Goal: Find specific fact: Find contact information

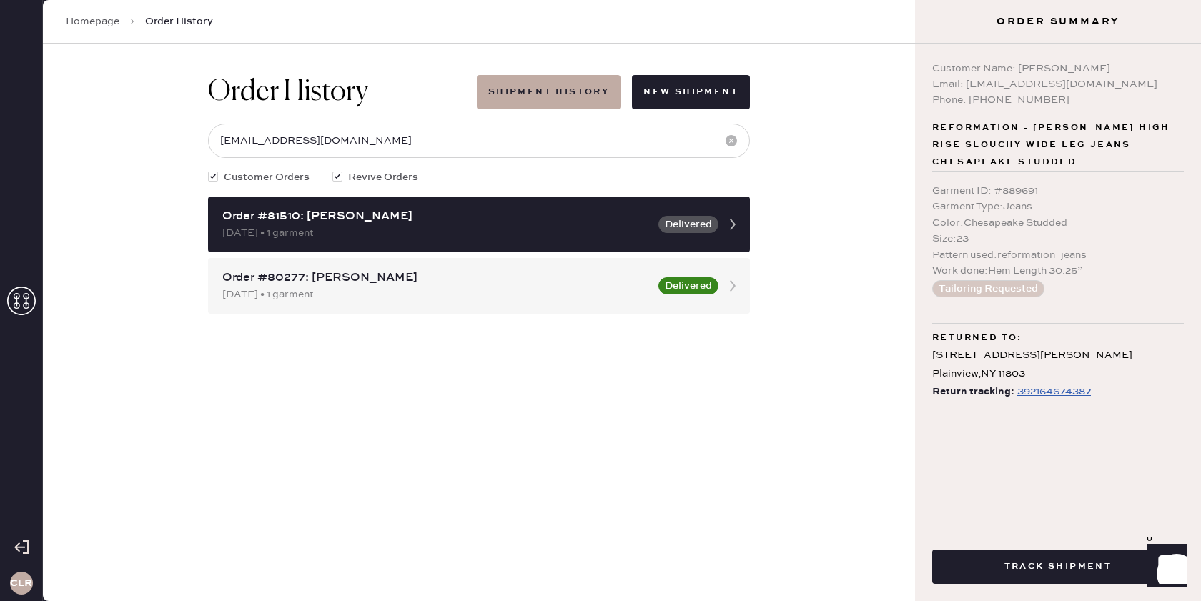
click at [20, 302] on icon at bounding box center [21, 301] width 29 height 29
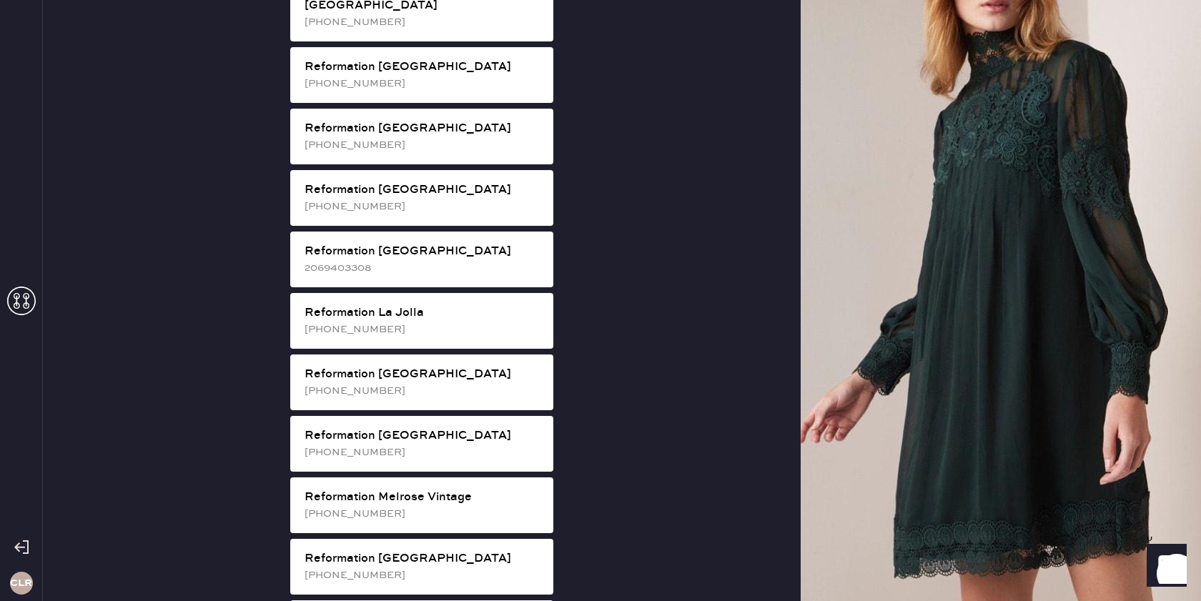
scroll to position [1296, 0]
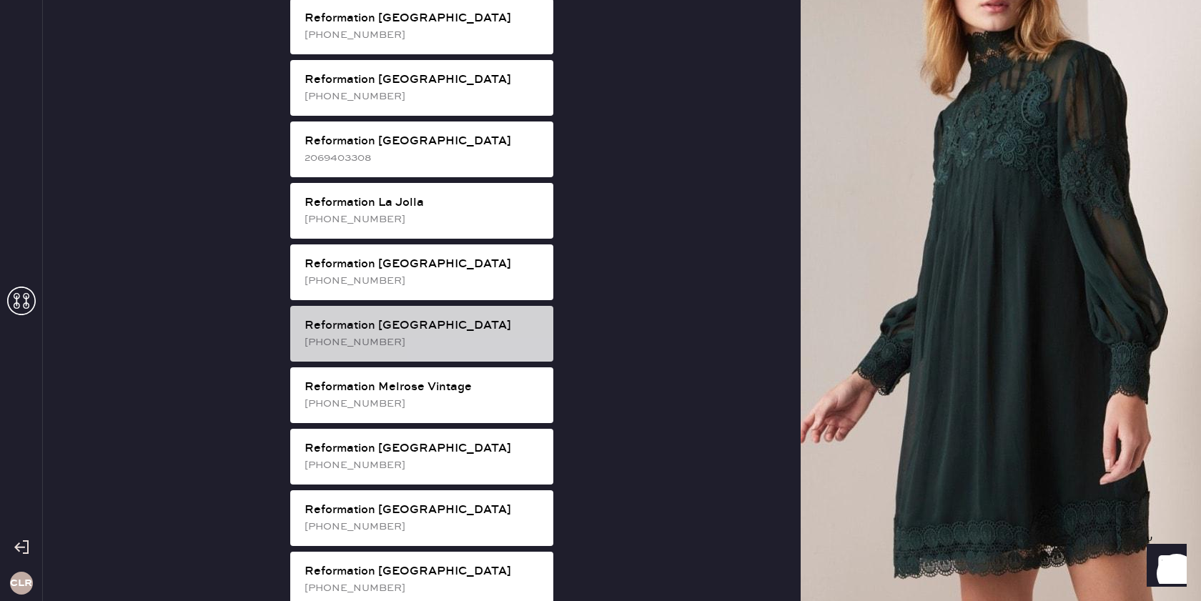
click at [403, 307] on div "Reformation Melrose [PHONE_NUMBER]" at bounding box center [421, 334] width 263 height 56
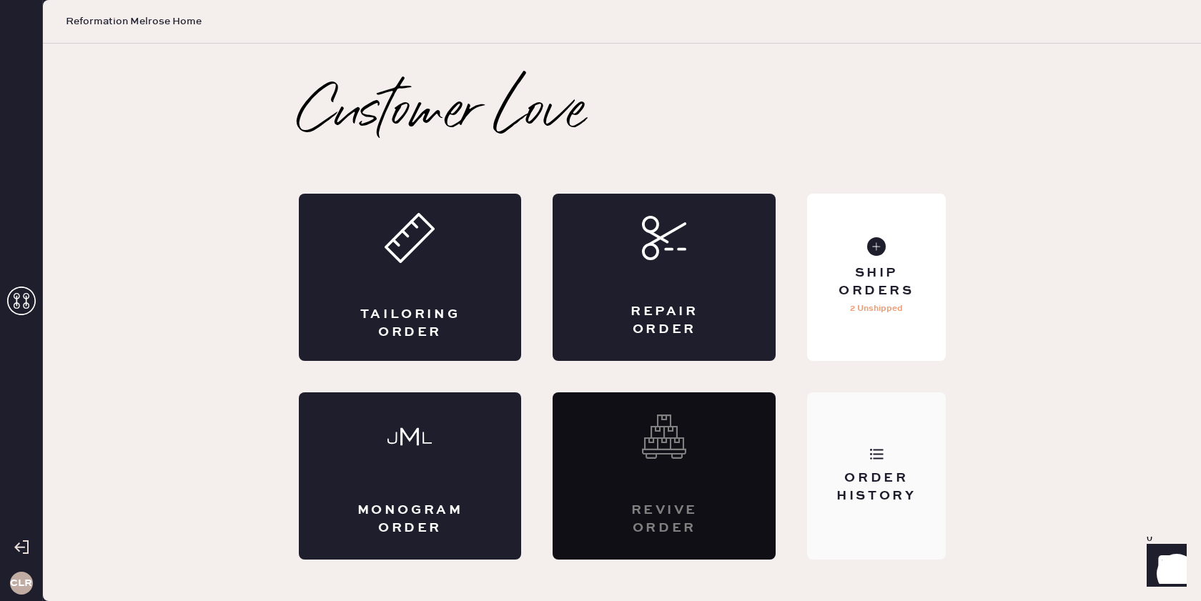
click at [854, 457] on div "Order History" at bounding box center [876, 475] width 138 height 167
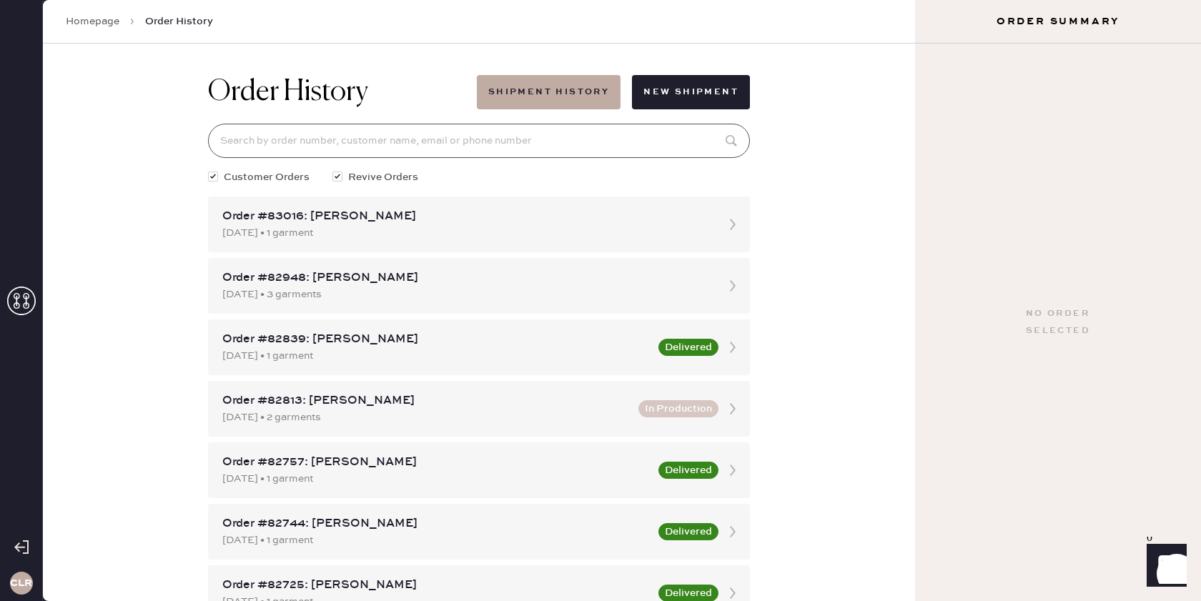
click at [512, 139] on input at bounding box center [479, 141] width 542 height 34
paste input "[EMAIL_ADDRESS][DOMAIN_NAME]"
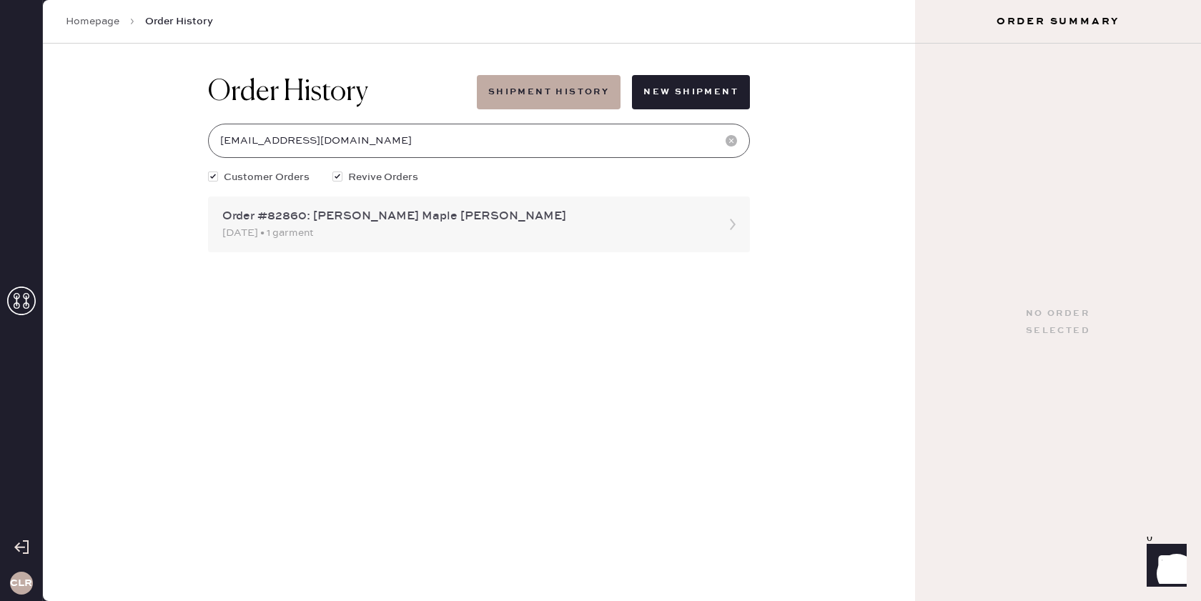
type input "[EMAIL_ADDRESS][DOMAIN_NAME]"
click at [731, 227] on use at bounding box center [733, 224] width 6 height 11
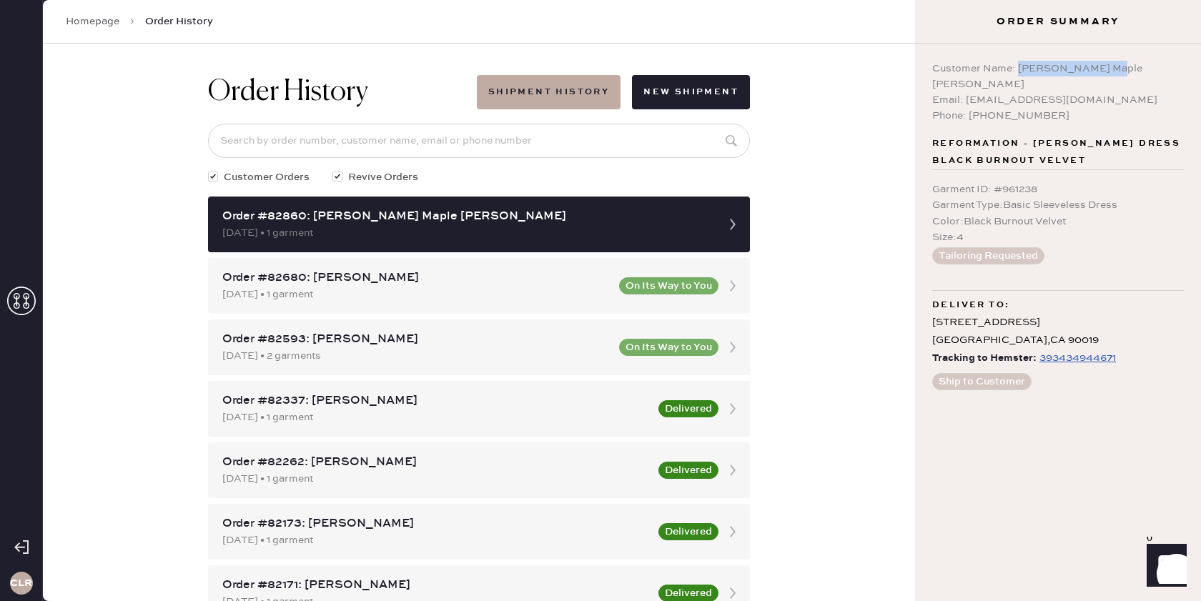
drag, startPoint x: 1017, startPoint y: 70, endPoint x: 1100, endPoint y: 67, distance: 82.9
click at [1100, 67] on div "Customer Name: [PERSON_NAME] Maple [PERSON_NAME]" at bounding box center [1058, 76] width 252 height 31
click at [1118, 108] on div "Phone: [PHONE_NUMBER]" at bounding box center [1058, 116] width 252 height 16
